Goal: Task Accomplishment & Management: Use online tool/utility

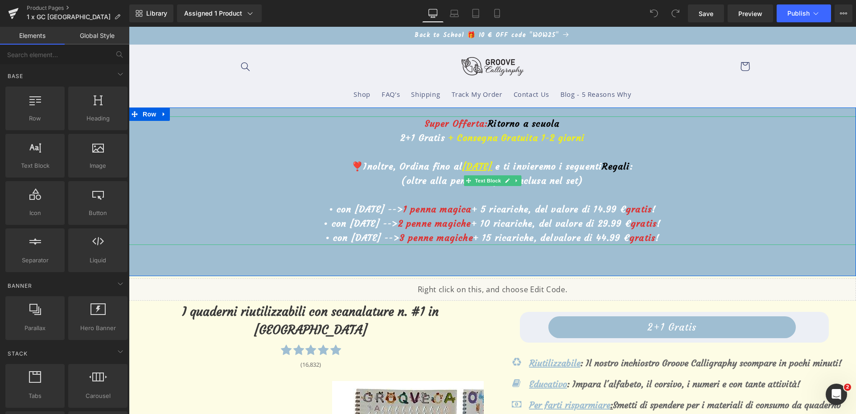
click at [462, 167] on u "[DATE]" at bounding box center [477, 166] width 30 height 11
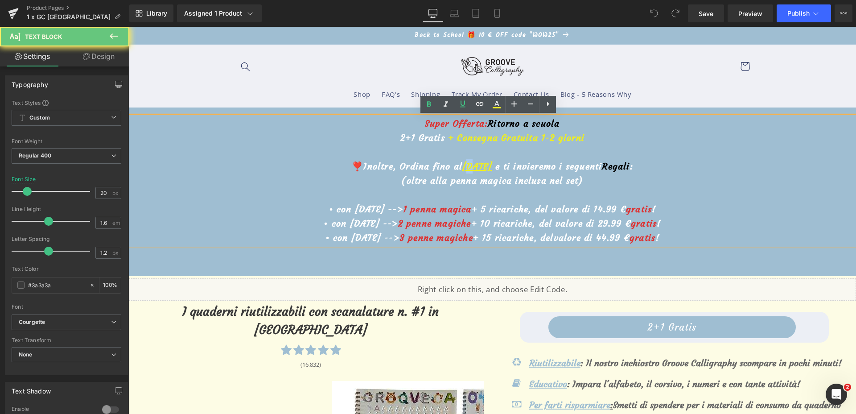
click at [462, 166] on u "[DATE]" at bounding box center [477, 166] width 30 height 11
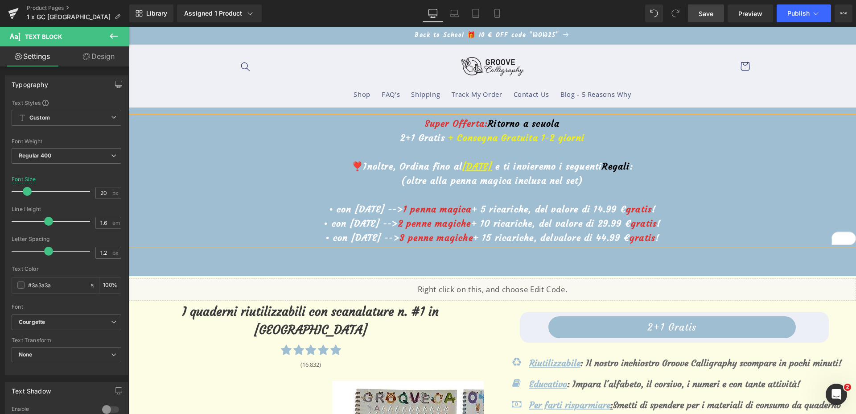
click at [706, 8] on link "Save" at bounding box center [706, 13] width 36 height 18
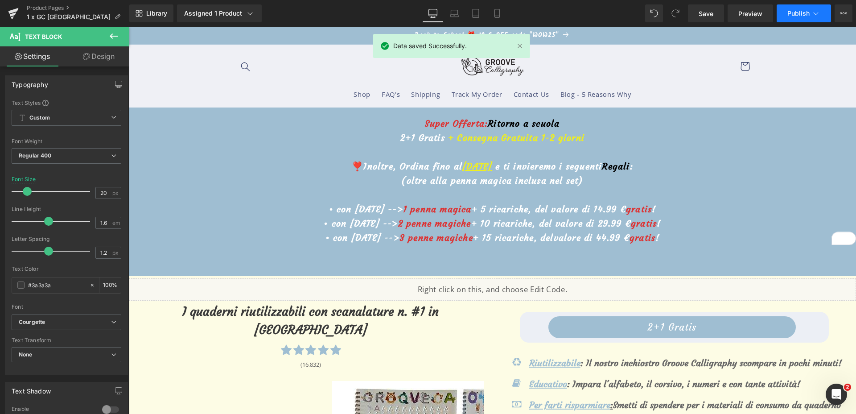
click at [810, 14] on button "Publish" at bounding box center [804, 13] width 54 height 18
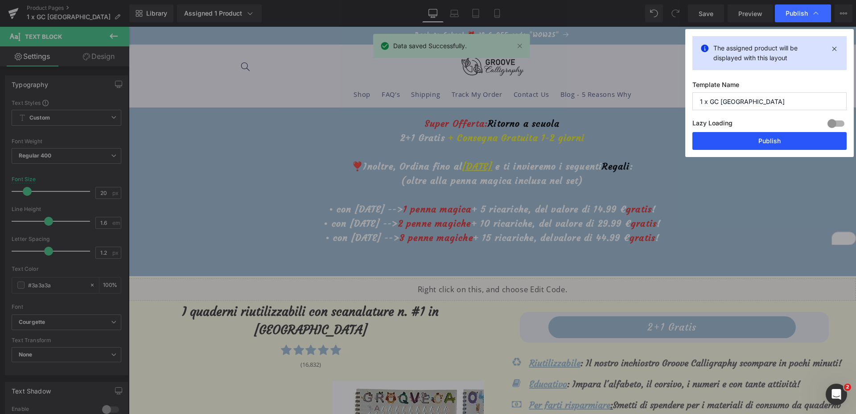
drag, startPoint x: 758, startPoint y: 144, endPoint x: 622, endPoint y: 125, distance: 137.3
click at [758, 144] on button "Publish" at bounding box center [770, 141] width 154 height 18
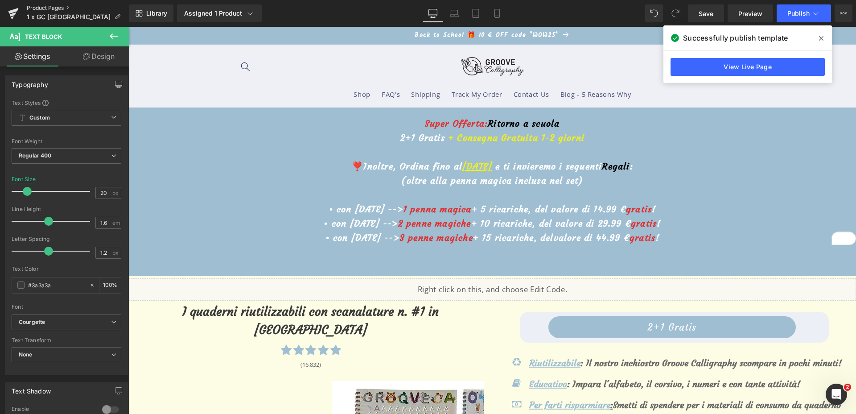
click at [33, 4] on link "Product Pages" at bounding box center [78, 7] width 103 height 7
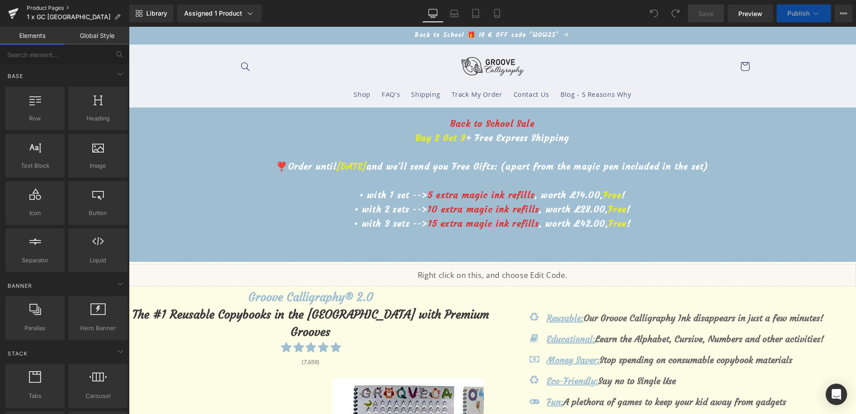
click at [40, 7] on link "Product Pages" at bounding box center [78, 7] width 103 height 7
